Goal: Information Seeking & Learning: Learn about a topic

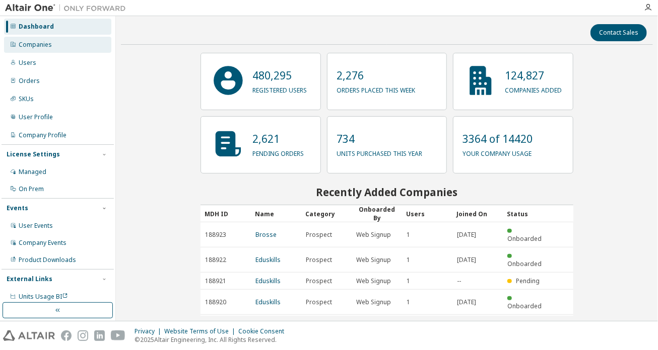
click at [50, 46] on div "Companies" at bounding box center [35, 45] width 33 height 8
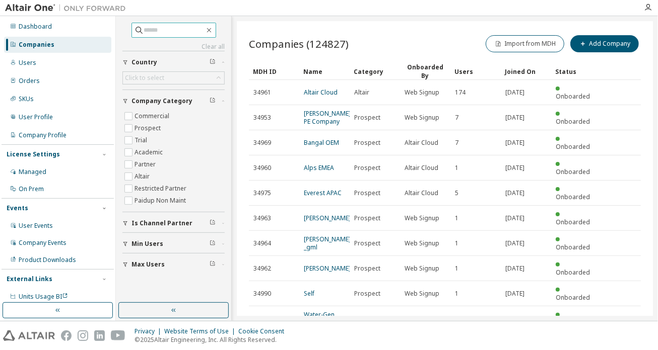
paste input "******"
type input "*"
click at [191, 29] on input "text" at bounding box center [174, 30] width 60 height 10
paste input "*********"
type input "*********"
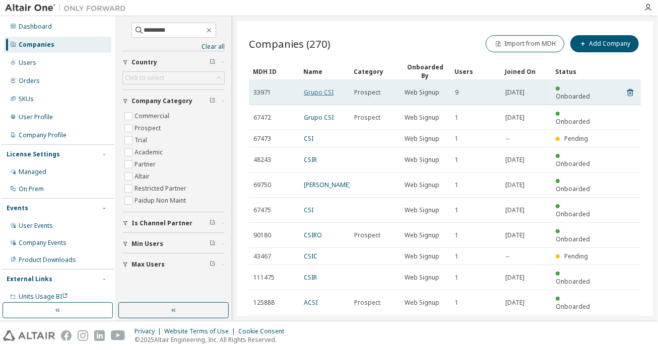
click at [315, 88] on link "Grupo CSI" at bounding box center [319, 92] width 30 height 9
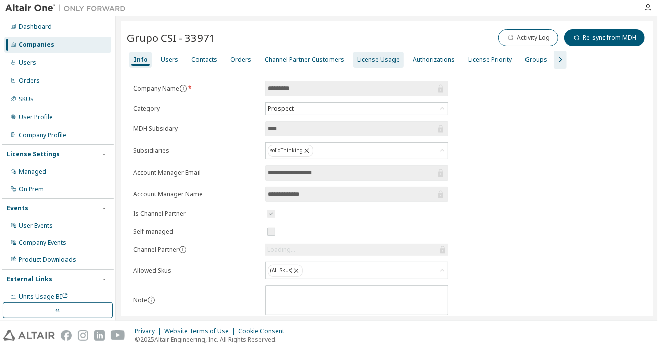
click at [358, 62] on div "License Usage" at bounding box center [378, 60] width 42 height 8
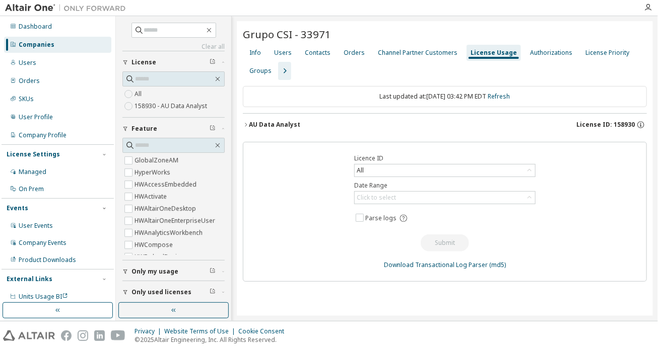
click at [245, 126] on icon "button" at bounding box center [246, 125] width 6 height 6
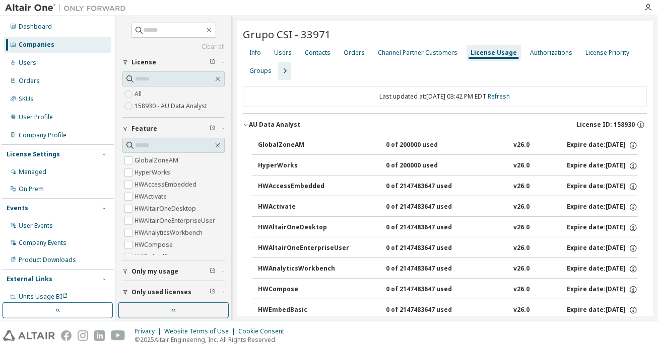
click at [244, 125] on icon "button" at bounding box center [246, 125] width 6 height 6
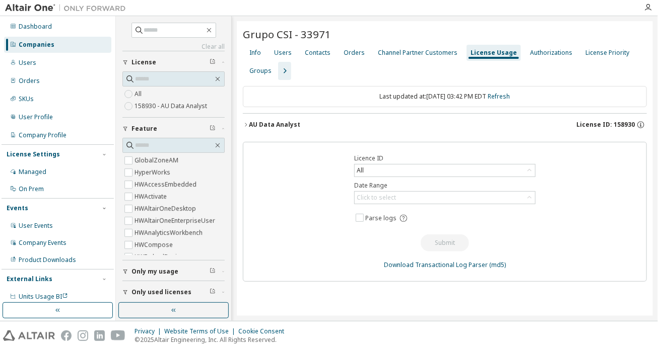
click at [244, 125] on icon "button" at bounding box center [246, 125] width 6 height 6
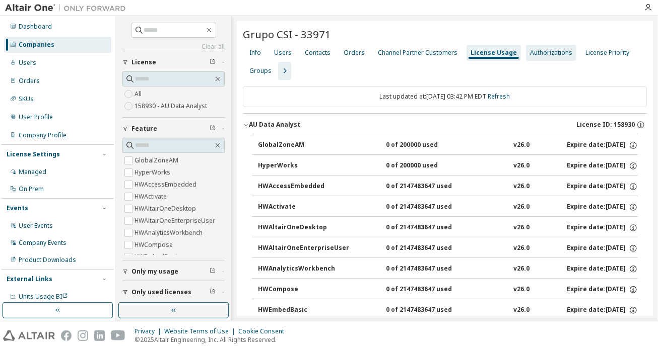
click at [546, 58] on div "Authorizations" at bounding box center [551, 53] width 50 height 16
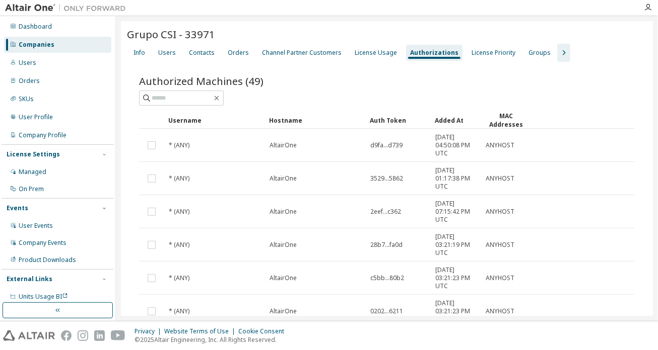
click at [507, 118] on div "MAC Addresses" at bounding box center [506, 120] width 42 height 17
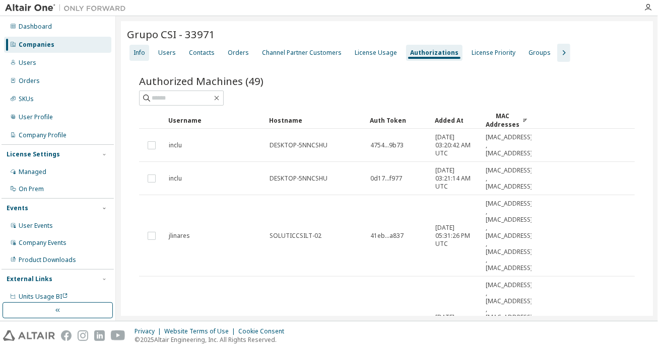
click at [141, 57] on div "Info" at bounding box center [139, 53] width 20 height 16
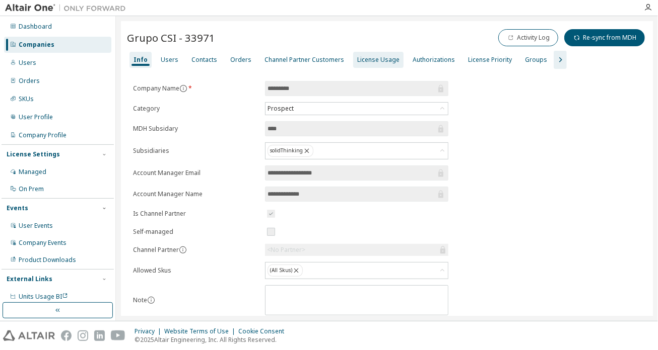
click at [379, 62] on div "License Usage" at bounding box center [378, 60] width 42 height 8
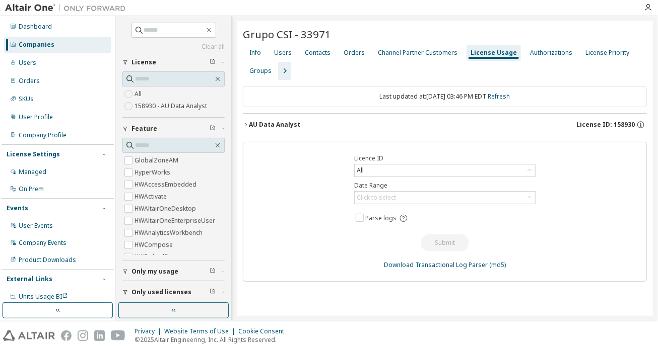
click at [248, 125] on icon "button" at bounding box center [246, 125] width 6 height 6
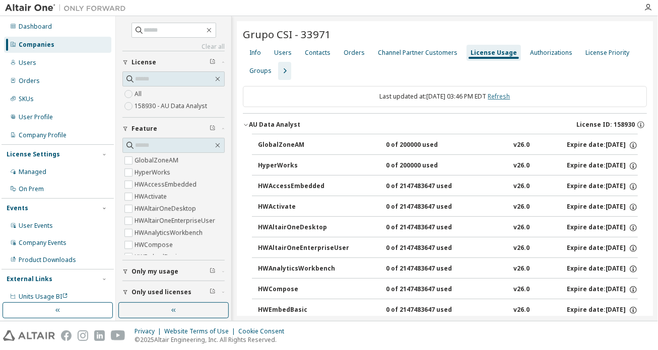
click at [510, 94] on link "Refresh" at bounding box center [499, 96] width 22 height 9
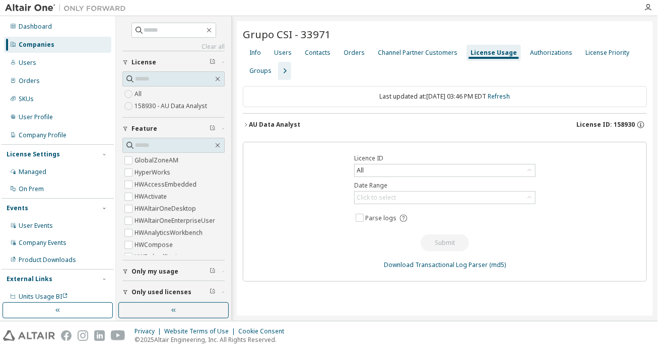
click at [246, 126] on icon "button" at bounding box center [246, 125] width 6 height 6
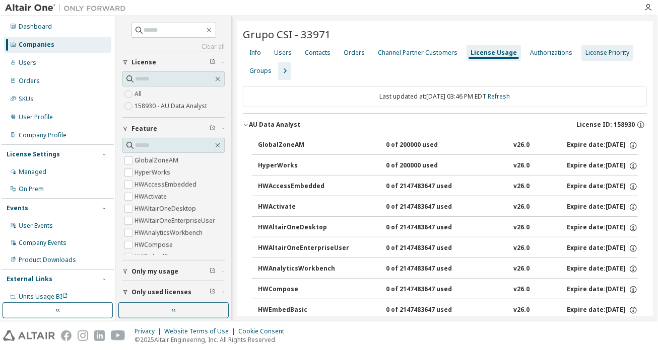
click at [602, 54] on div "License Priority" at bounding box center [607, 53] width 44 height 8
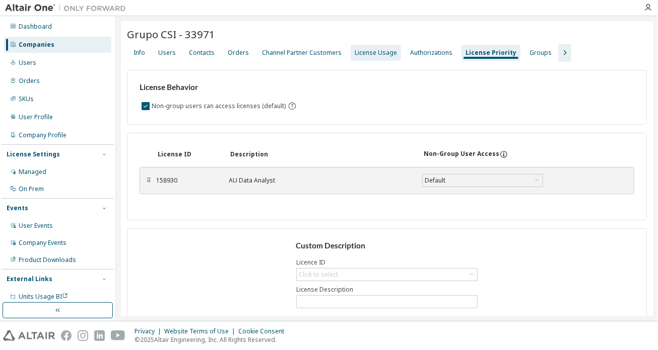
click at [374, 49] on div "License Usage" at bounding box center [375, 53] width 42 height 8
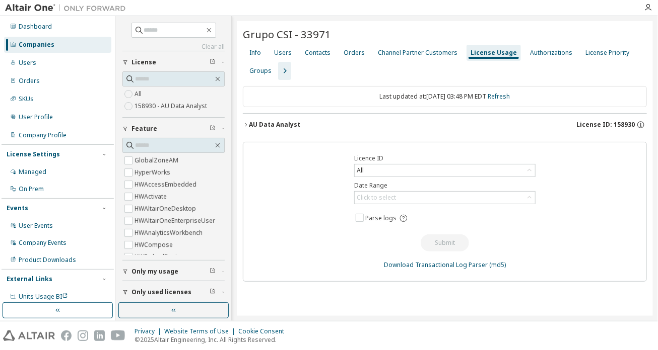
scroll to position [24, 0]
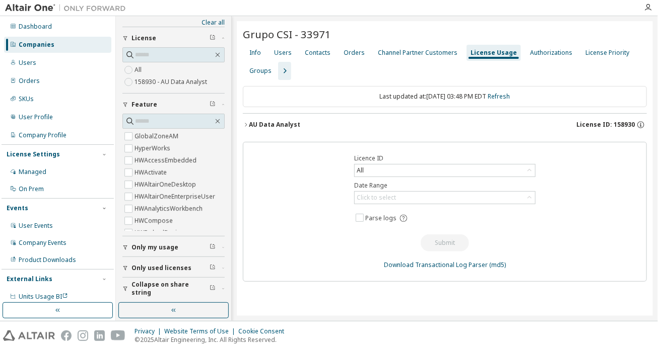
click at [242, 124] on div "Grupo CSI - 33971 Clear Load Save Save As Field Operator Value Select filter Se…" at bounding box center [445, 168] width 416 height 295
click at [245, 123] on icon "button" at bounding box center [246, 125] width 6 height 6
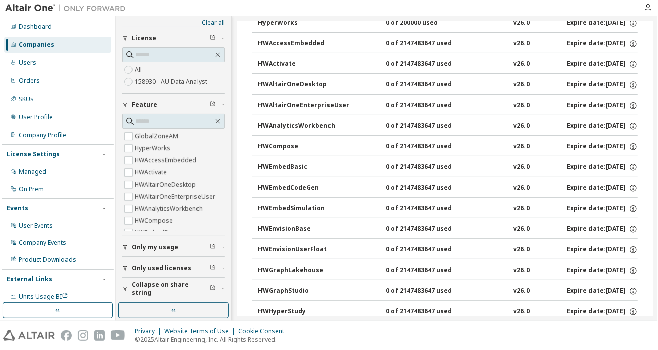
scroll to position [0, 0]
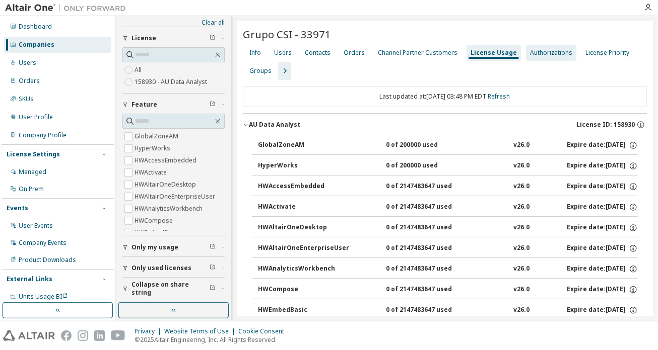
click at [544, 54] on div "Authorizations" at bounding box center [551, 53] width 42 height 8
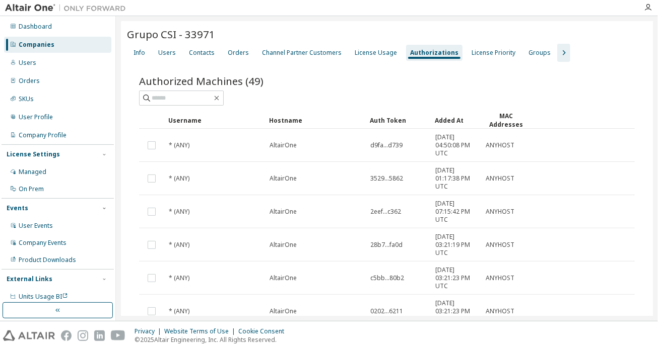
click at [507, 122] on div "MAC Addresses" at bounding box center [506, 120] width 42 height 17
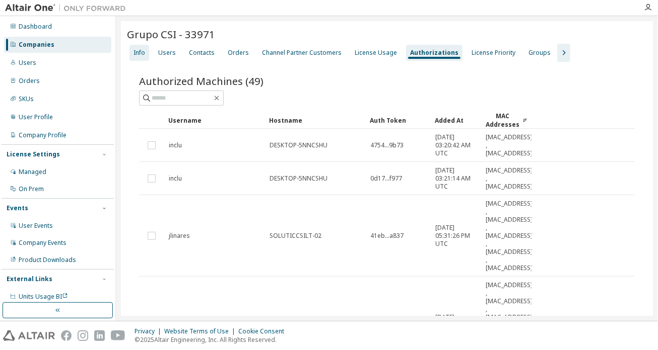
click at [138, 54] on div "Info" at bounding box center [139, 53] width 12 height 8
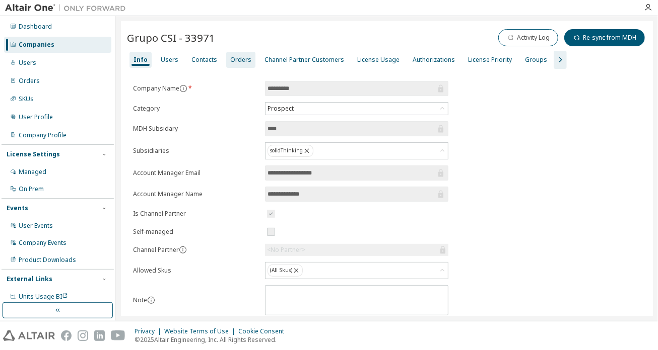
click at [232, 61] on div "Orders" at bounding box center [240, 60] width 21 height 8
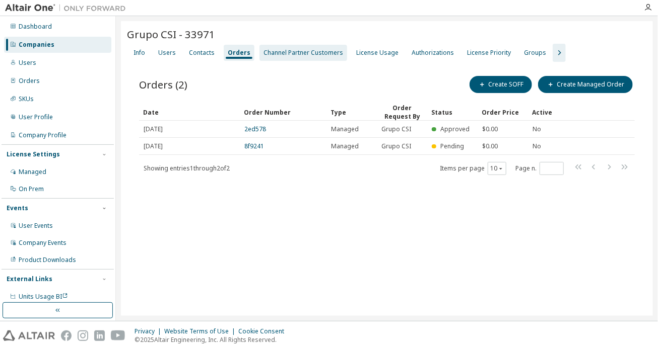
click at [296, 54] on div "Channel Partner Customers" at bounding box center [303, 53] width 80 height 8
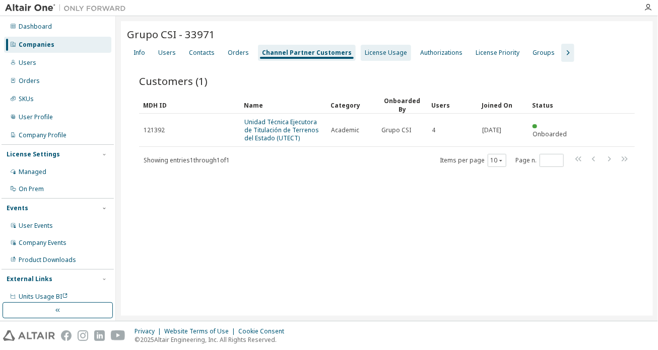
click at [390, 47] on div "License Usage" at bounding box center [385, 53] width 50 height 16
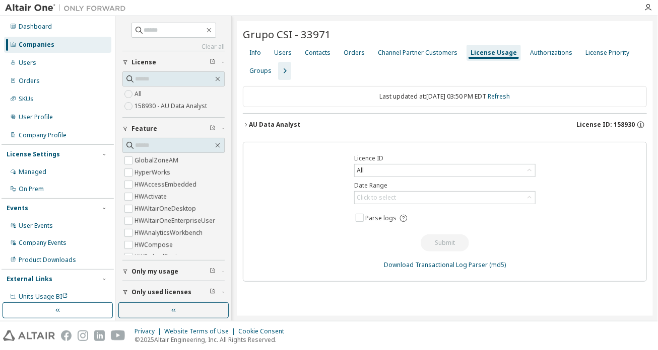
scroll to position [24, 0]
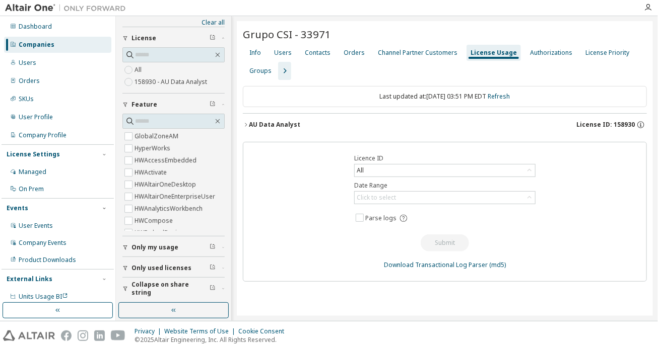
click at [246, 123] on icon "button" at bounding box center [246, 125] width 2 height 4
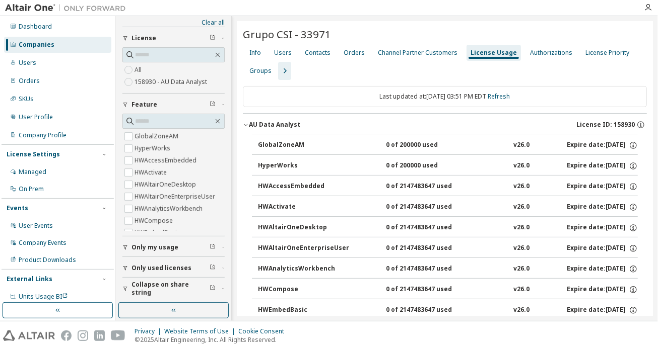
click at [246, 124] on icon "button" at bounding box center [246, 125] width 6 height 6
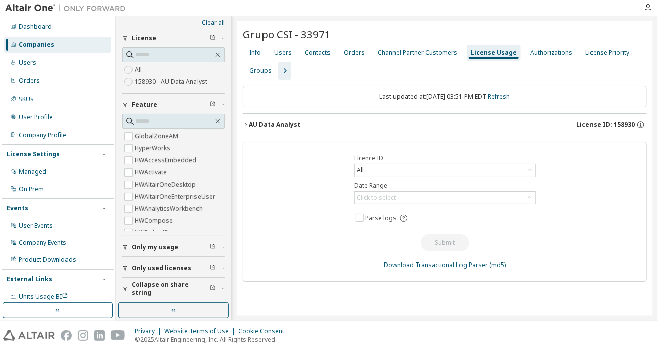
click at [164, 267] on span "Only used licenses" at bounding box center [161, 268] width 60 height 8
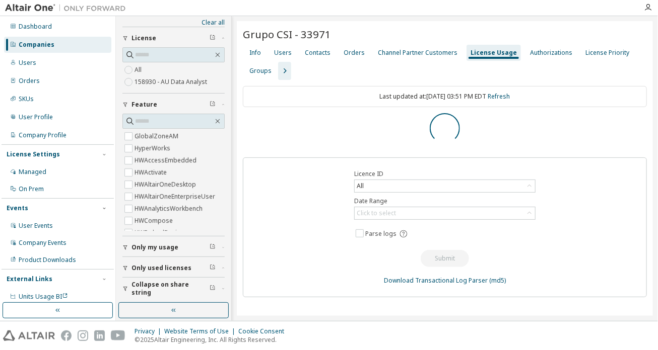
scroll to position [0, 0]
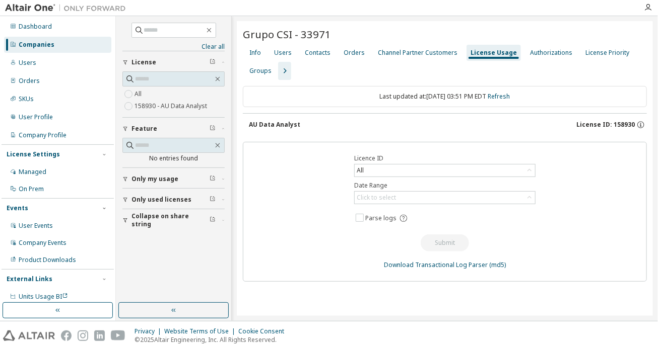
click at [145, 178] on span "Only my usage" at bounding box center [154, 179] width 47 height 8
click at [141, 175] on span "Only my usage" at bounding box center [154, 179] width 47 height 8
click at [168, 312] on button "button" at bounding box center [173, 311] width 110 height 16
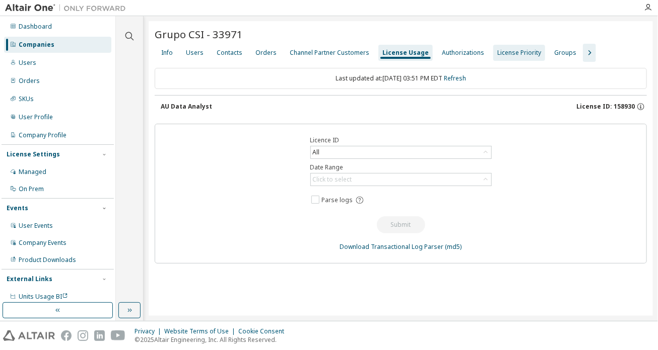
click at [497, 52] on div "License Priority" at bounding box center [519, 53] width 44 height 8
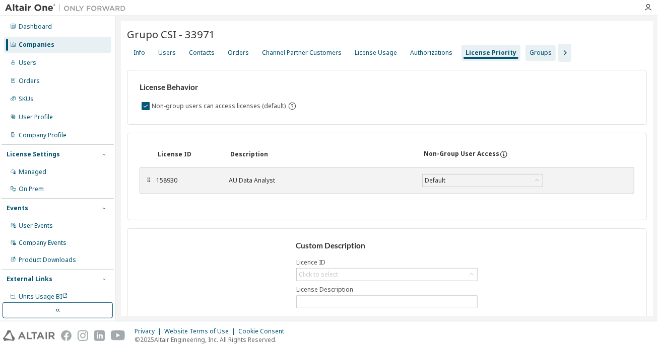
click at [529, 50] on div "Groups" at bounding box center [540, 53] width 22 height 8
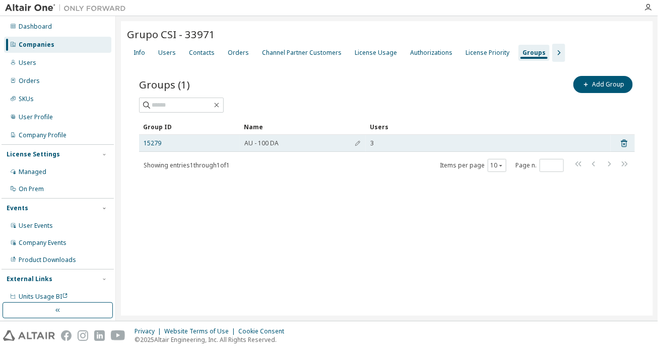
click at [266, 145] on span "AU - 100 DA" at bounding box center [261, 143] width 34 height 8
click at [156, 142] on link "15279" at bounding box center [152, 143] width 18 height 8
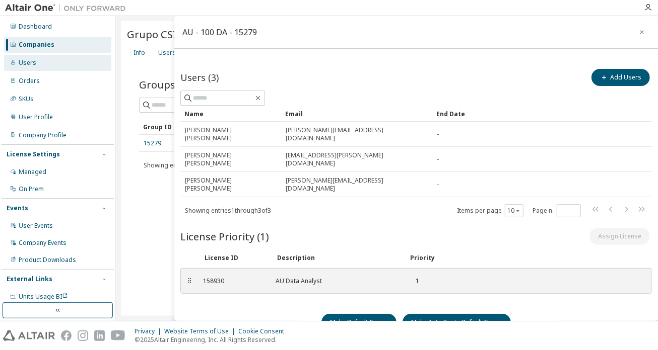
click at [25, 64] on div "Users" at bounding box center [28, 63] width 18 height 8
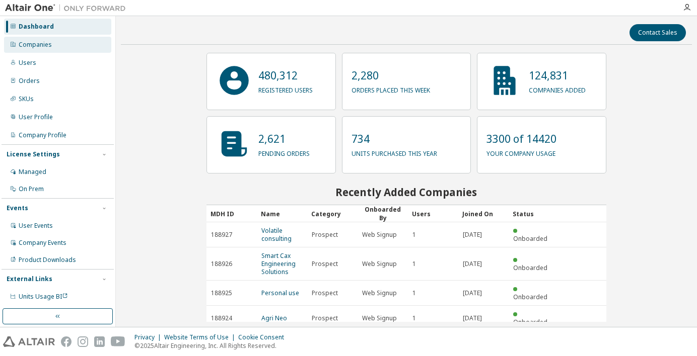
click at [27, 42] on div "Companies" at bounding box center [35, 45] width 33 height 8
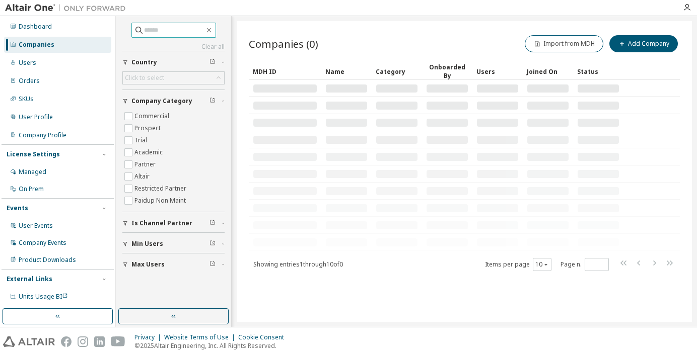
click at [163, 29] on input "text" at bounding box center [174, 30] width 60 height 10
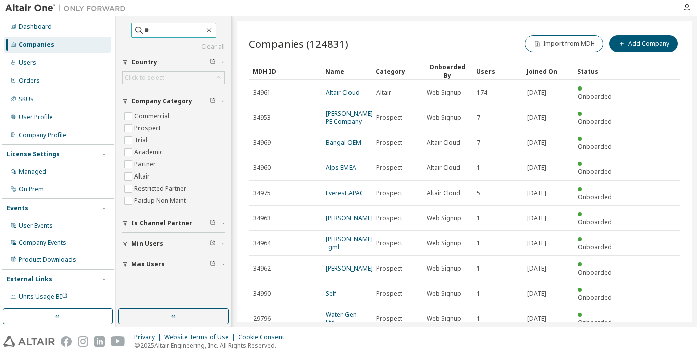
click at [155, 31] on input "**" at bounding box center [174, 30] width 60 height 10
type input "*********"
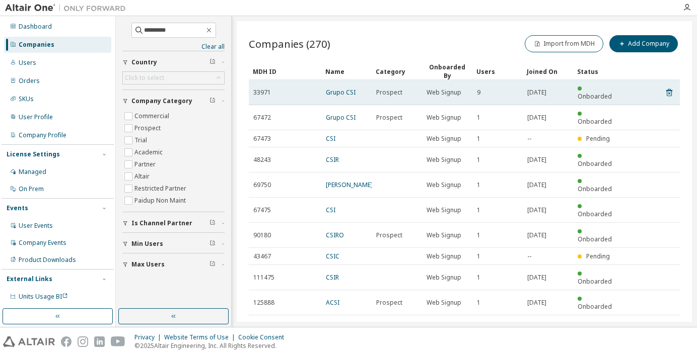
click at [323, 87] on td "Grupo CSI" at bounding box center [346, 92] width 50 height 25
click at [338, 88] on link "Grupo CSI" at bounding box center [341, 92] width 30 height 9
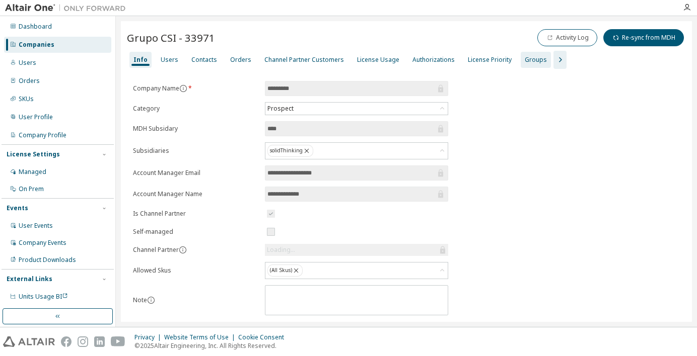
click at [525, 60] on div "Groups" at bounding box center [536, 60] width 22 height 8
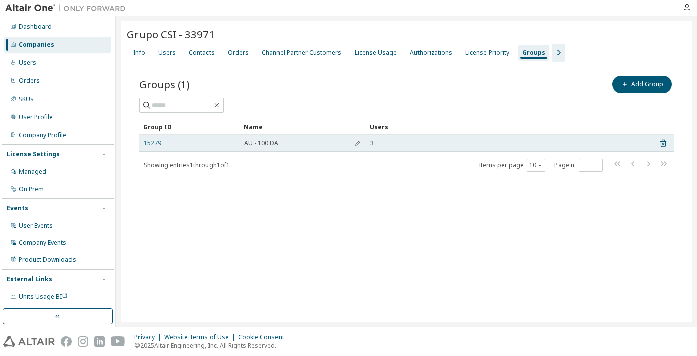
click at [158, 143] on link "15279" at bounding box center [152, 143] width 18 height 8
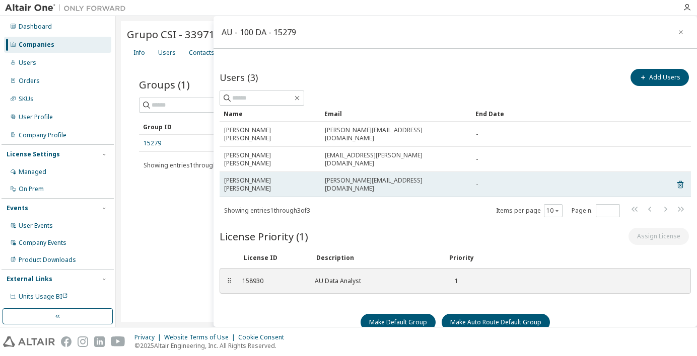
click at [268, 177] on span "[PERSON_NAME] [PERSON_NAME]" at bounding box center [270, 185] width 92 height 16
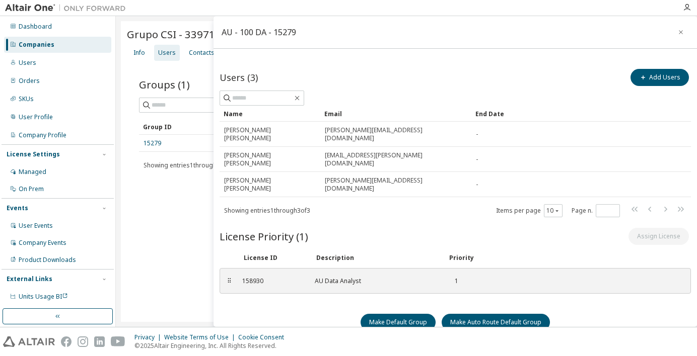
click at [169, 55] on div "Users" at bounding box center [167, 53] width 18 height 8
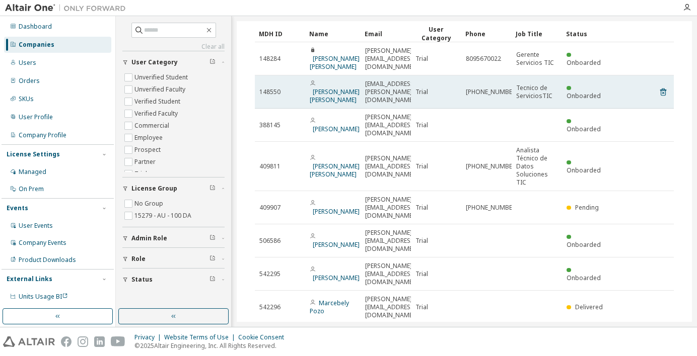
scroll to position [84, 0]
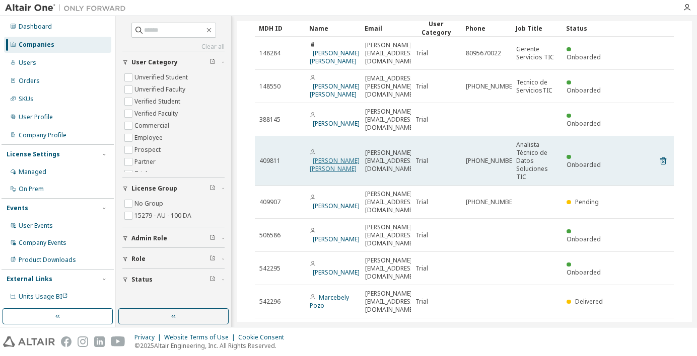
click at [326, 157] on link "[PERSON_NAME] [PERSON_NAME]" at bounding box center [335, 165] width 50 height 17
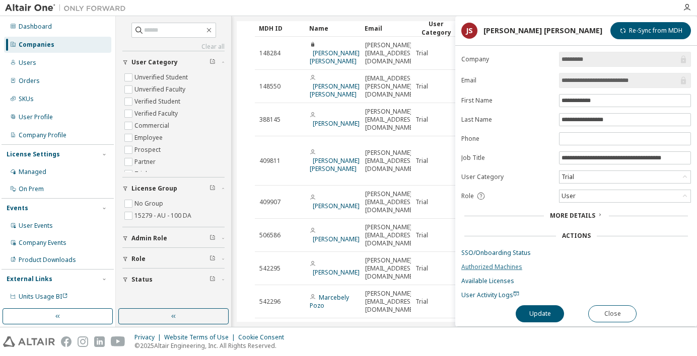
click at [475, 266] on link "Authorized Machines" at bounding box center [576, 267] width 230 height 8
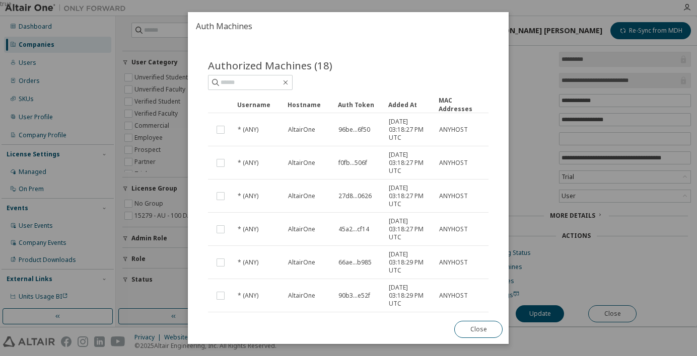
click at [449, 104] on div "MAC Addresses" at bounding box center [460, 104] width 42 height 17
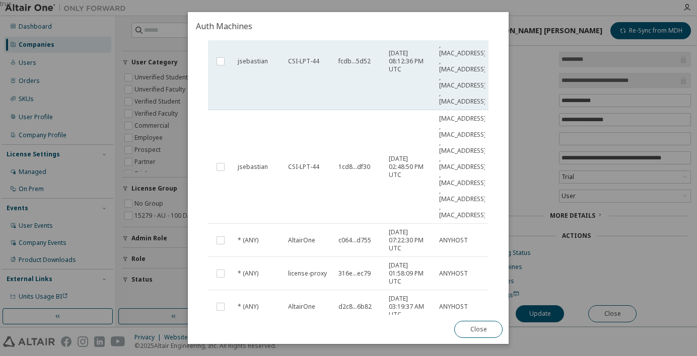
scroll to position [151, 0]
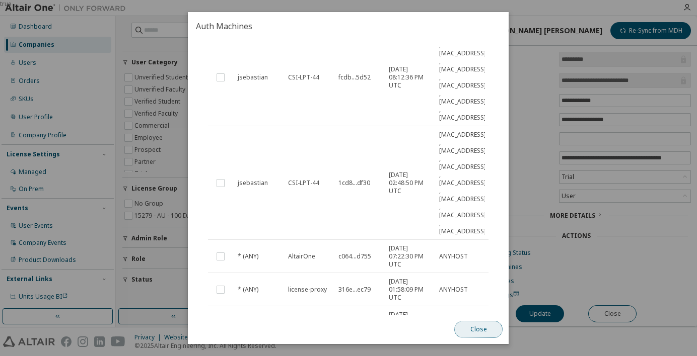
click at [481, 333] on button "Close" at bounding box center [479, 329] width 48 height 17
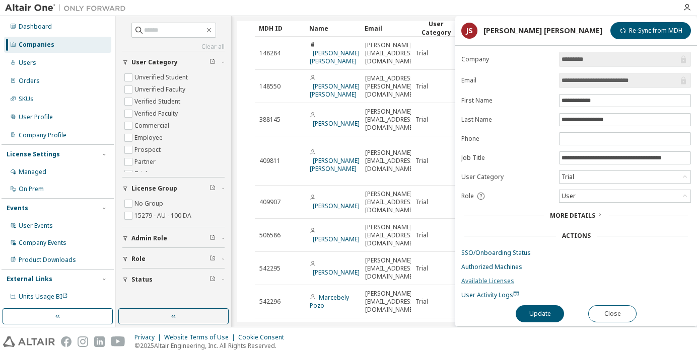
click at [493, 279] on link "Available Licenses" at bounding box center [576, 281] width 230 height 8
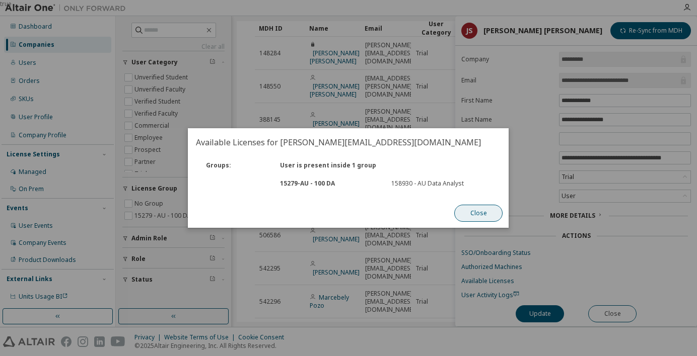
click at [480, 213] on button "Close" at bounding box center [479, 213] width 48 height 17
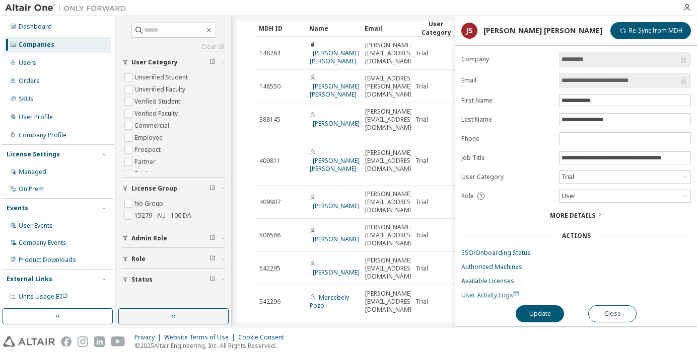
click at [486, 293] on span "User Activity Logs" at bounding box center [490, 295] width 58 height 9
click at [149, 238] on span "Admin Role" at bounding box center [149, 239] width 36 height 8
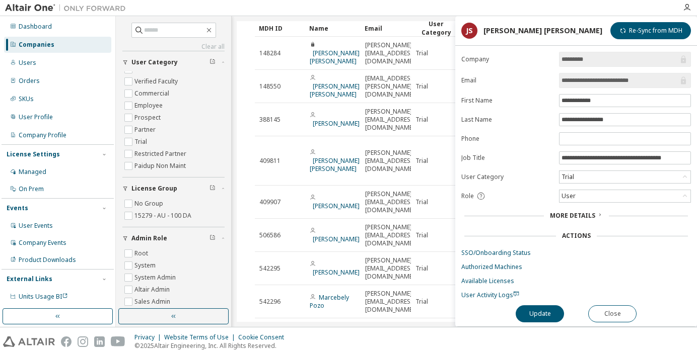
click at [149, 238] on span "Admin Role" at bounding box center [149, 239] width 36 height 8
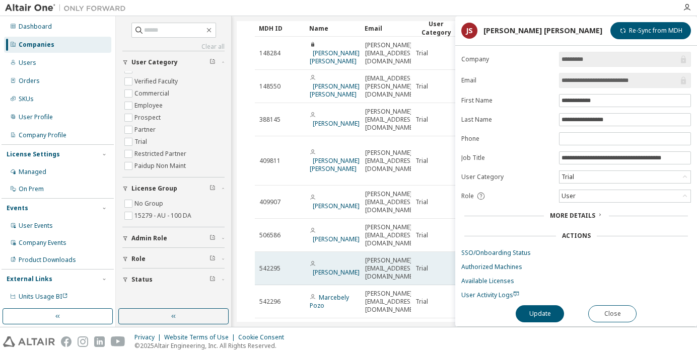
scroll to position [34, 0]
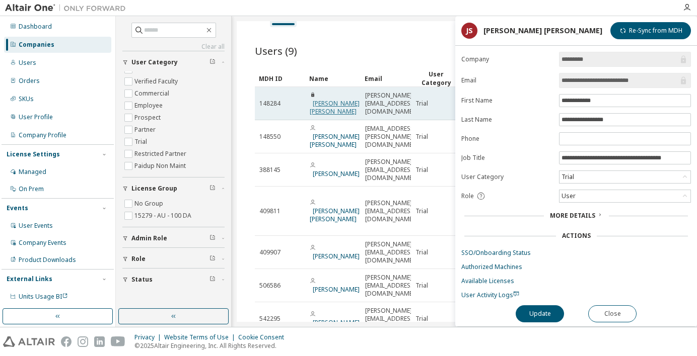
click at [328, 101] on link "[PERSON_NAME] [PERSON_NAME]" at bounding box center [335, 107] width 50 height 17
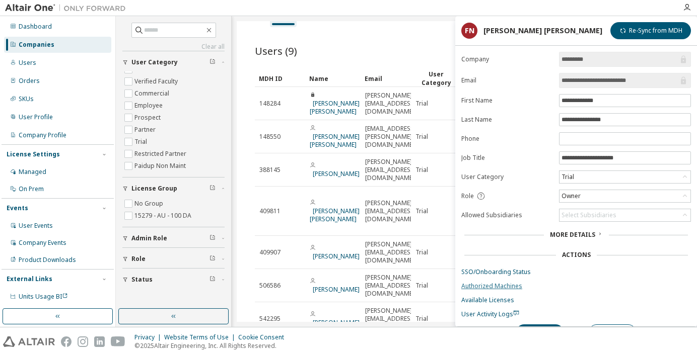
click at [487, 284] on link "Authorized Machines" at bounding box center [576, 286] width 230 height 8
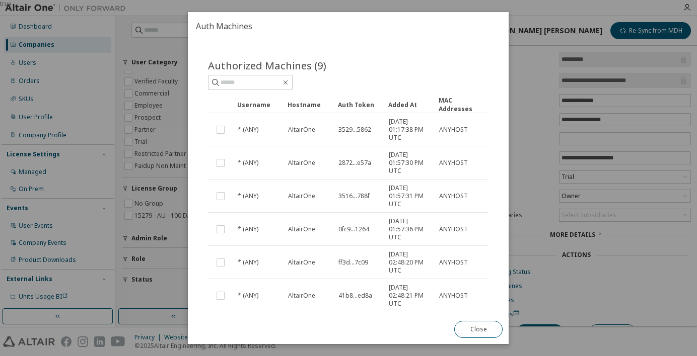
click at [445, 99] on div "MAC Addresses" at bounding box center [460, 104] width 42 height 17
click at [448, 99] on div "MAC Addresses" at bounding box center [460, 104] width 42 height 17
click at [444, 106] on div "MAC Addresses" at bounding box center [460, 104] width 42 height 17
click at [445, 102] on div "MAC Addresses" at bounding box center [460, 104] width 42 height 17
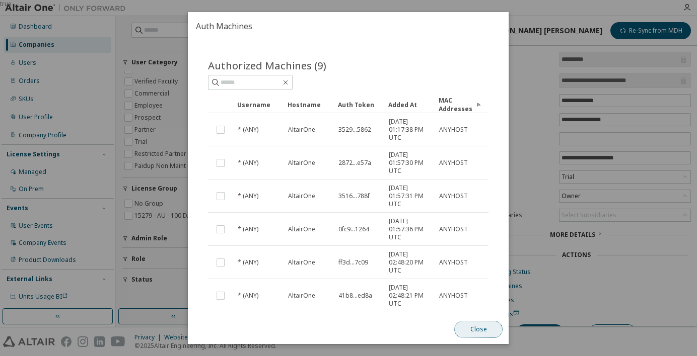
click at [480, 328] on button "Close" at bounding box center [479, 329] width 48 height 17
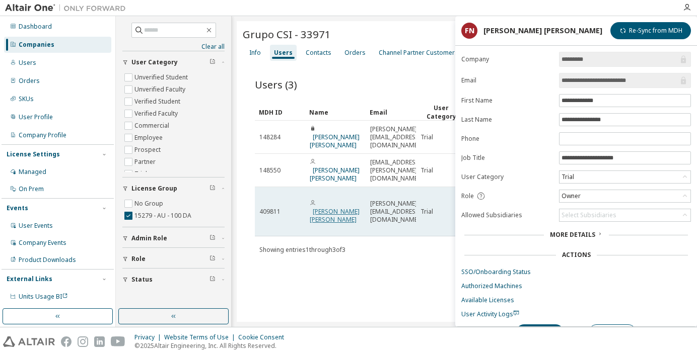
click at [344, 207] on link "[PERSON_NAME] [PERSON_NAME]" at bounding box center [335, 215] width 50 height 17
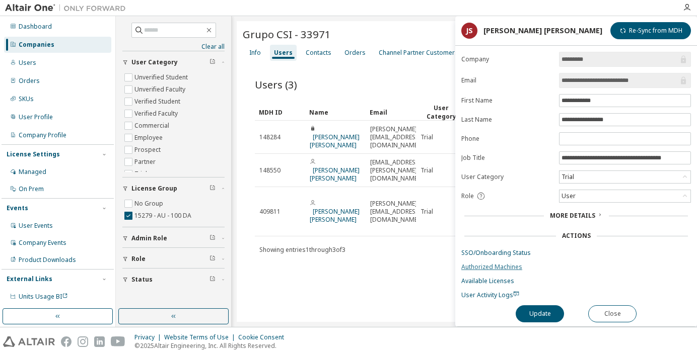
click at [484, 266] on link "Authorized Machines" at bounding box center [576, 267] width 230 height 8
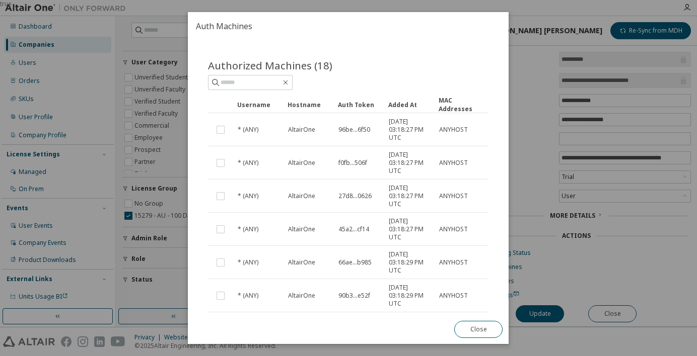
click at [401, 103] on div "Added At" at bounding box center [409, 105] width 42 height 16
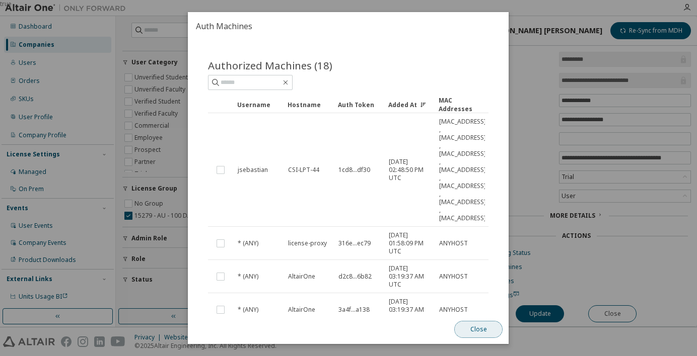
click at [475, 336] on button "Close" at bounding box center [479, 329] width 48 height 17
